Goal: Information Seeking & Learning: Find specific fact

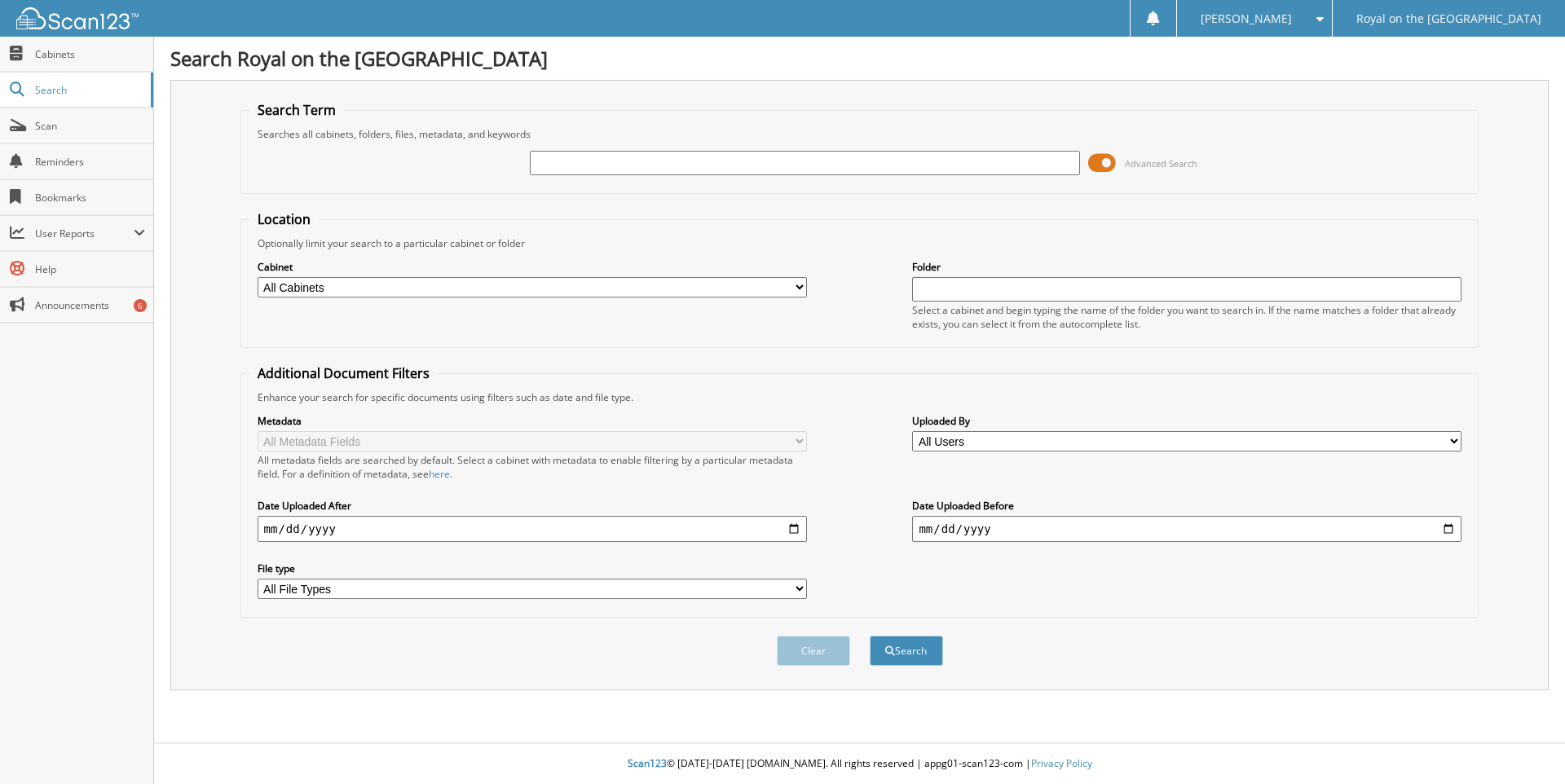
click at [609, 167] on input "text" at bounding box center [805, 163] width 550 height 24
type input "[US_VEHICLE_IDENTIFICATION_NUMBER]"
drag, startPoint x: 1104, startPoint y: 161, endPoint x: 1076, endPoint y: 167, distance: 28.6
click at [1076, 167] on div "[US_VEHICLE_IDENTIFICATION_NUMBER] Advanced Search" at bounding box center [859, 162] width 1221 height 44
drag, startPoint x: 1106, startPoint y: 162, endPoint x: 1096, endPoint y: 164, distance: 10.2
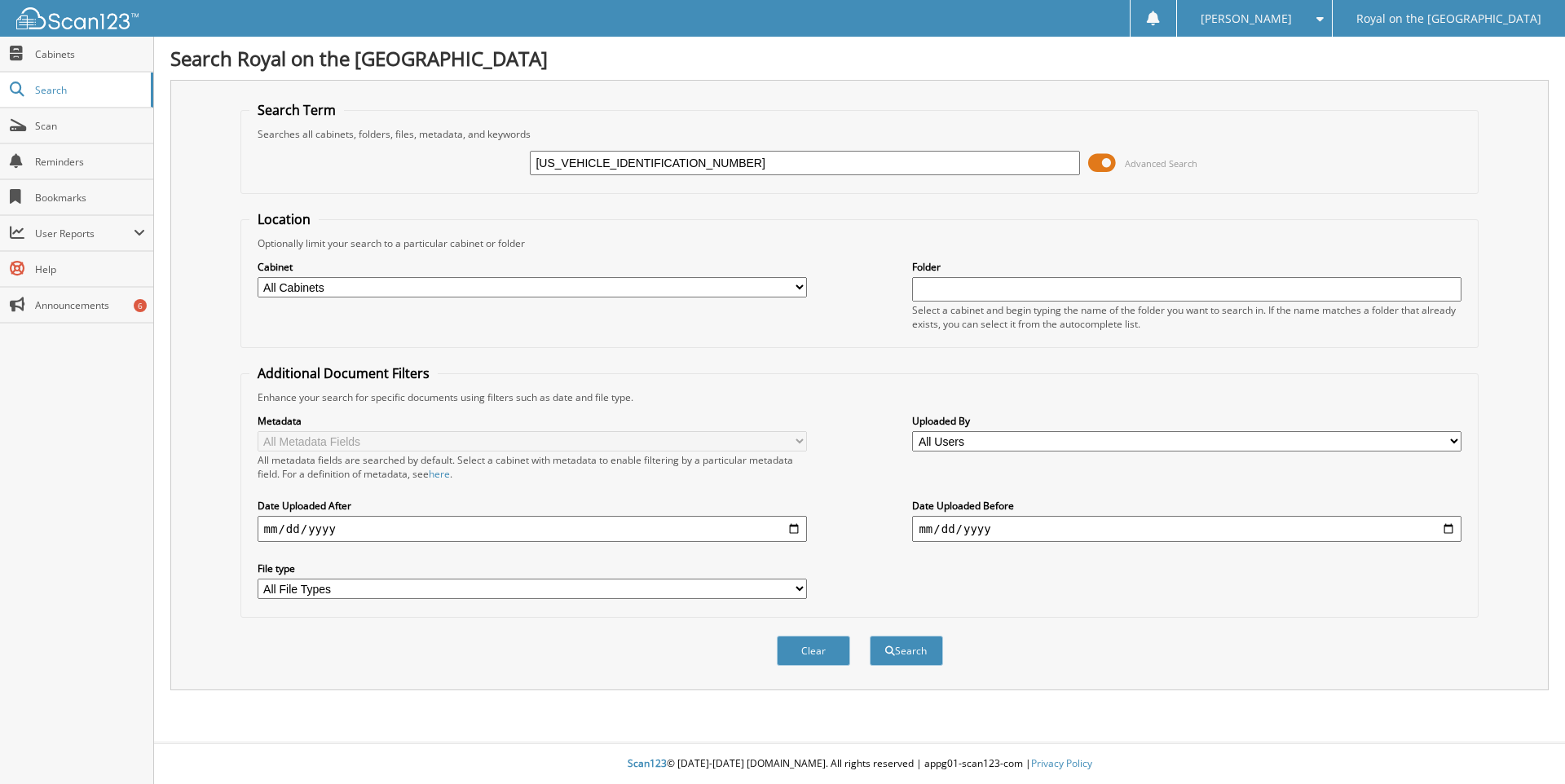
click at [1096, 164] on span at bounding box center [1102, 163] width 27 height 24
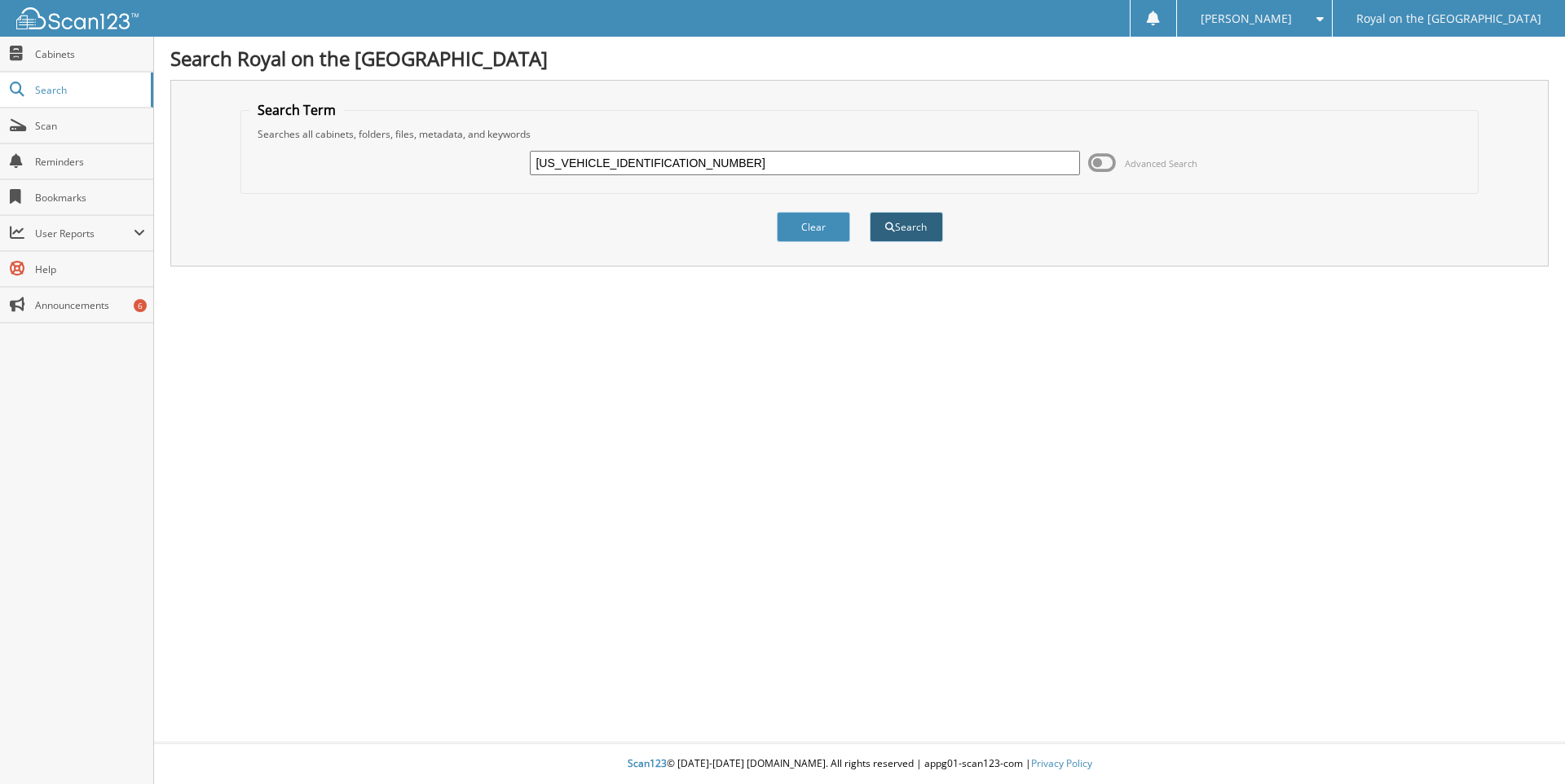
click at [907, 232] on button "Search" at bounding box center [905, 227] width 73 height 30
